Goal: Information Seeking & Learning: Learn about a topic

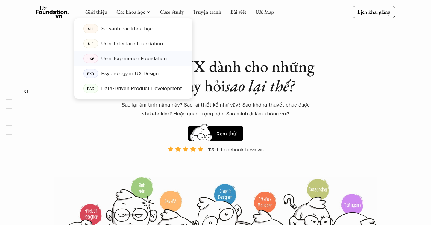
click at [133, 58] on p "User Experience Foundation" at bounding box center [133, 58] width 65 height 9
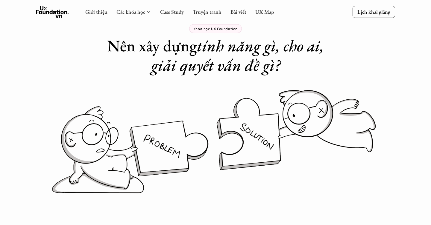
scroll to position [3, 0]
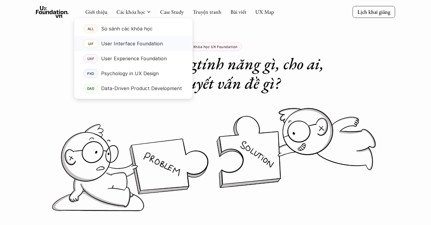
click at [125, 42] on p "User Interface Foundation" at bounding box center [132, 43] width 62 height 9
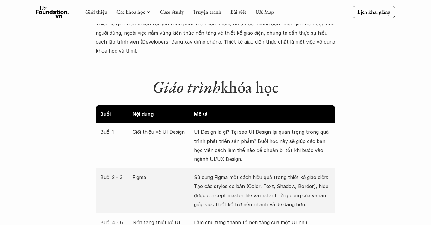
scroll to position [734, 0]
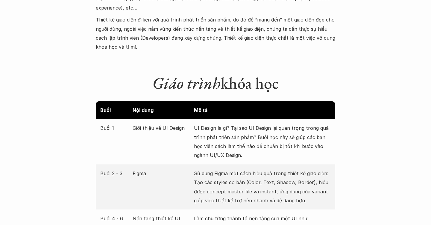
drag, startPoint x: 279, startPoint y: 76, endPoint x: 150, endPoint y: 76, distance: 128.6
click at [150, 76] on h1 "Giáo trình khóa học" at bounding box center [215, 83] width 239 height 19
drag, startPoint x: 152, startPoint y: 72, endPoint x: 283, endPoint y: 81, distance: 131.0
click at [283, 81] on h1 "Giáo trình khóa học" at bounding box center [215, 83] width 239 height 19
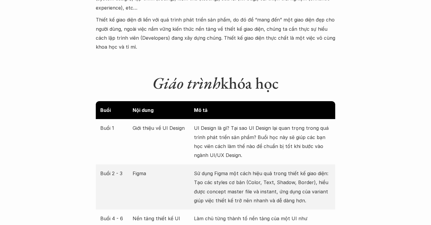
click at [283, 82] on h1 "Giáo trình khóa học" at bounding box center [215, 83] width 239 height 19
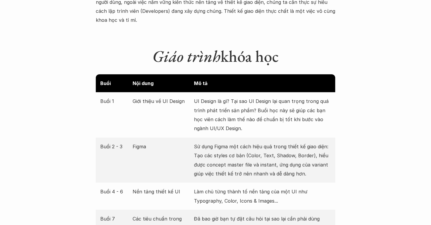
scroll to position [769, 0]
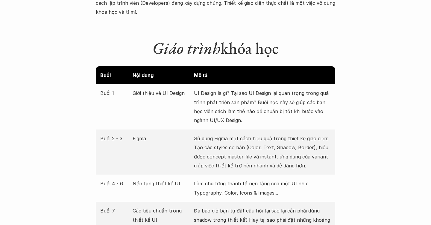
click at [245, 101] on p "UI Design là gì? Tại sao UI Design lại quan trọng trong quá trình phát triển sả…" at bounding box center [262, 107] width 137 height 36
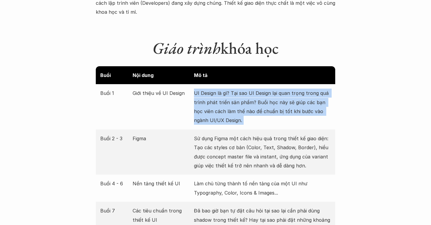
click at [220, 98] on p "UI Design là gì? Tại sao UI Design lại quan trọng trong quá trình phát triển sả…" at bounding box center [262, 107] width 137 height 36
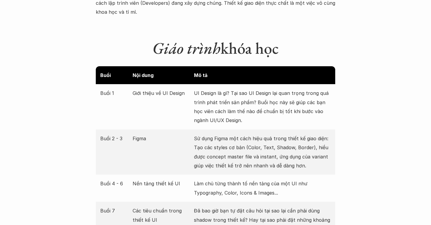
click at [257, 106] on p "UI Design là gì? Tại sao UI Design lại quan trọng trong quá trình phát triển sả…" at bounding box center [262, 107] width 137 height 36
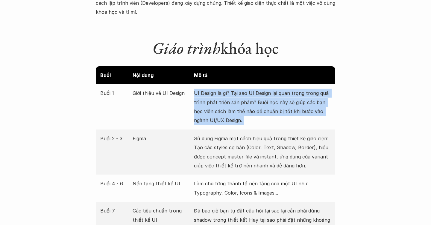
click at [262, 134] on p "Sử dụng Figma một cách hiệu quả trong thiết kế giao diện: Tạo các styles cơ bản…" at bounding box center [262, 152] width 137 height 36
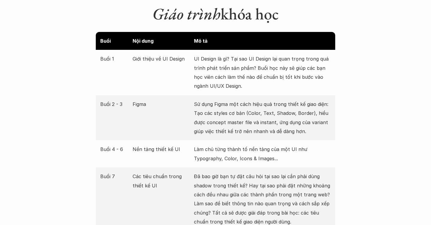
scroll to position [807, 0]
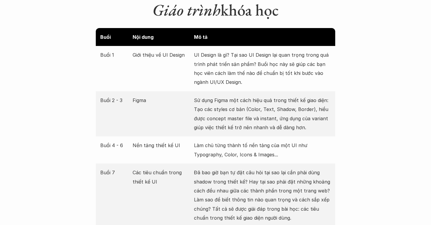
click at [272, 97] on p "Sử dụng Figma một cách hiệu quả trong thiết kế giao diện: Tạo các styles cơ bản…" at bounding box center [262, 114] width 137 height 36
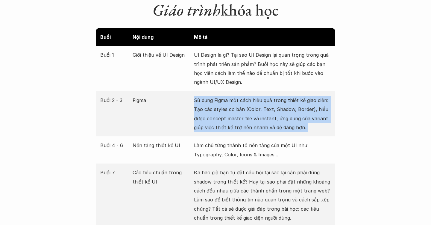
click at [275, 143] on p "Làm chủ từng thành tố nền tảng của một UI như Typography, Color, Icons & Images…" at bounding box center [262, 150] width 137 height 18
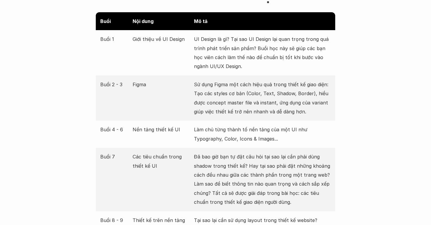
scroll to position [840, 0]
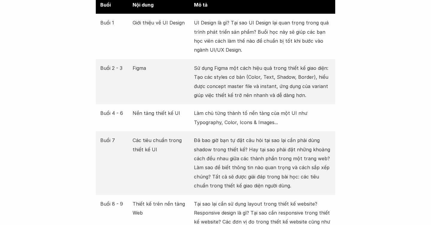
click at [242, 109] on p "Làm chủ từng thành tố nền tảng của một UI như Typography, Color, Icons & Images…" at bounding box center [262, 118] width 137 height 18
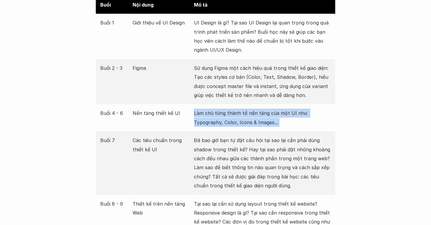
click at [246, 161] on p "Đã bao giờ bạn tự đặt câu hỏi tại sao lại cần phải dùng shadow trong thiết kế? …" at bounding box center [262, 163] width 137 height 54
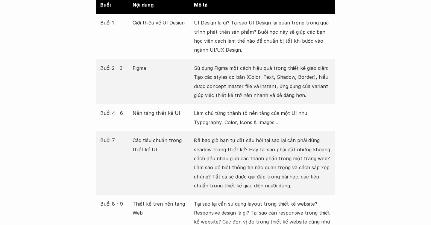
click at [246, 161] on p "Đã bao giờ bạn tự đặt câu hỏi tại sao lại cần phải dùng shadow trong thiết kế? …" at bounding box center [262, 163] width 137 height 54
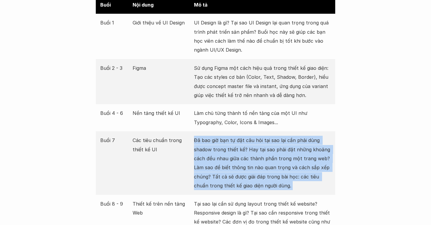
click at [239, 195] on div "Buổi 8 - 9 Thiết kế trên nền tảng Web Tại sao lại cần sử dụng layout trong thiế…" at bounding box center [215, 226] width 239 height 63
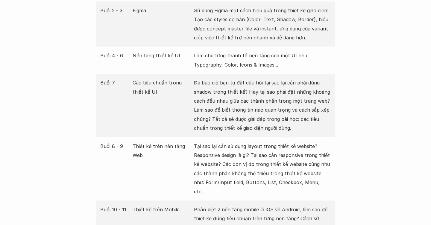
scroll to position [901, 0]
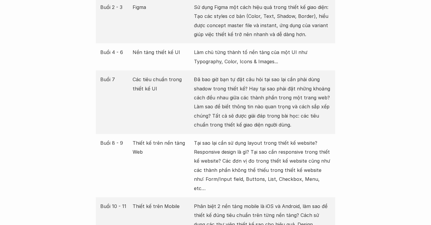
click at [261, 144] on p "Tại sao lại cần sử dụng layout trong thiết kế website? Responsive design là gì?…" at bounding box center [262, 166] width 137 height 54
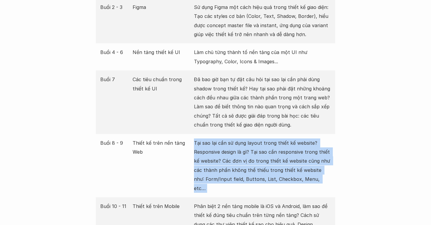
click at [261, 202] on p "Phân biệt 2 nền tảng mobile là iOS và Android, làm sao để thiết kế đúng tiêu ch…" at bounding box center [262, 224] width 137 height 45
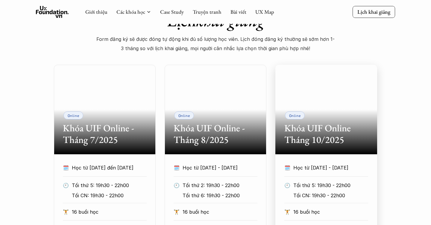
scroll to position [176, 0]
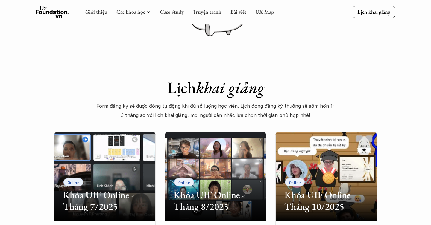
click at [267, 110] on p "Form đăng ký sẽ được đóng tự động khi đủ số lượng học viên. Lịch đóng đăng ký t…" at bounding box center [215, 111] width 239 height 18
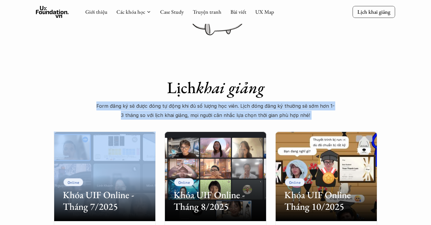
click at [228, 115] on p "Form đăng ký sẽ được đóng tự động khi đủ số lượng học viên. Lịch đóng đăng ký t…" at bounding box center [215, 111] width 239 height 18
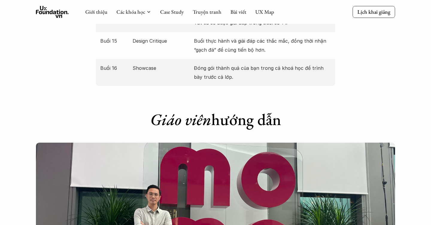
scroll to position [1215, 0]
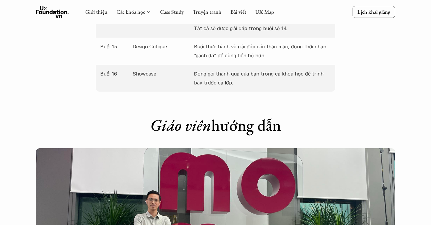
click at [231, 116] on h1 "Giáo viên hướng dẫn" at bounding box center [215, 125] width 239 height 19
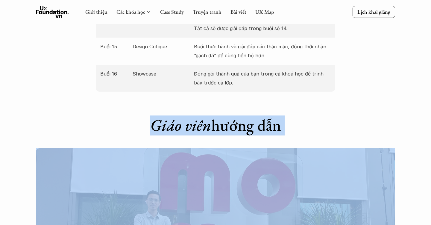
click at [184, 115] on em "Giáo viên" at bounding box center [180, 125] width 61 height 21
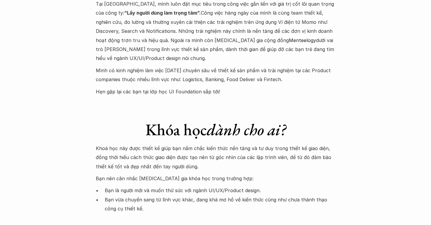
scroll to position [1594, 0]
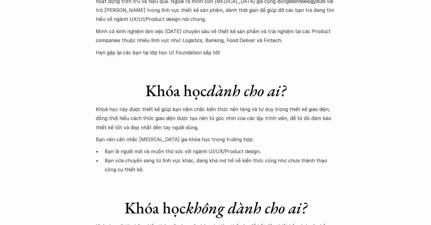
click at [213, 80] on em "dành cho ai?" at bounding box center [246, 90] width 79 height 21
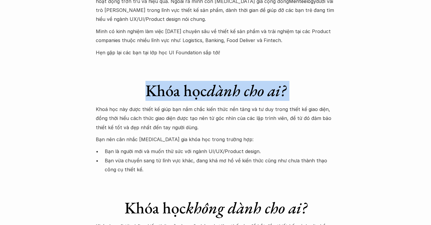
click at [199, 81] on h1 "Khóa học dành cho ai?" at bounding box center [215, 90] width 239 height 19
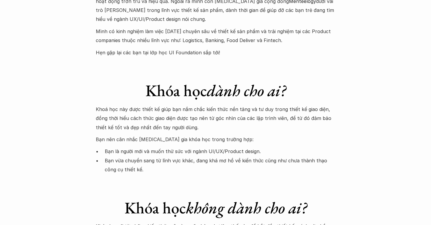
click at [205, 81] on h1 "Khóa học dành cho ai?" at bounding box center [215, 90] width 239 height 19
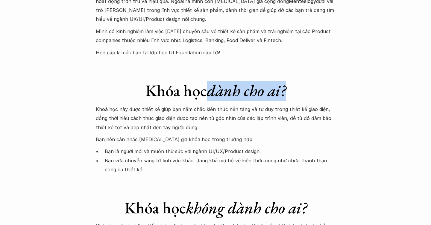
drag, startPoint x: 297, startPoint y: 54, endPoint x: 207, endPoint y: 54, distance: 89.4
click at [207, 81] on h1 "Khóa học dành cho ai?" at bounding box center [215, 90] width 239 height 19
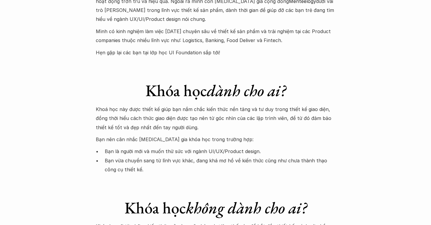
drag, startPoint x: 207, startPoint y: 54, endPoint x: 140, endPoint y: 54, distance: 67.3
click at [140, 81] on h1 "Khóa học dành cho ai?" at bounding box center [215, 90] width 239 height 19
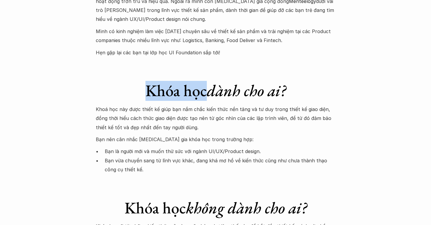
drag, startPoint x: 141, startPoint y: 55, endPoint x: 204, endPoint y: 57, distance: 62.2
click at [204, 81] on h1 "Khóa học dành cho ai?" at bounding box center [215, 90] width 239 height 19
click at [187, 81] on h1 "Khóa học dành cho ai?" at bounding box center [215, 90] width 239 height 19
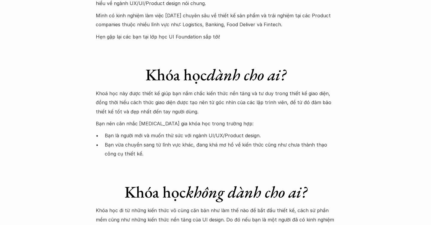
scroll to position [1610, 0]
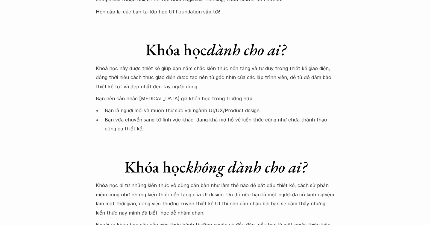
scroll to position [1637, 0]
